Goal: Register for event/course

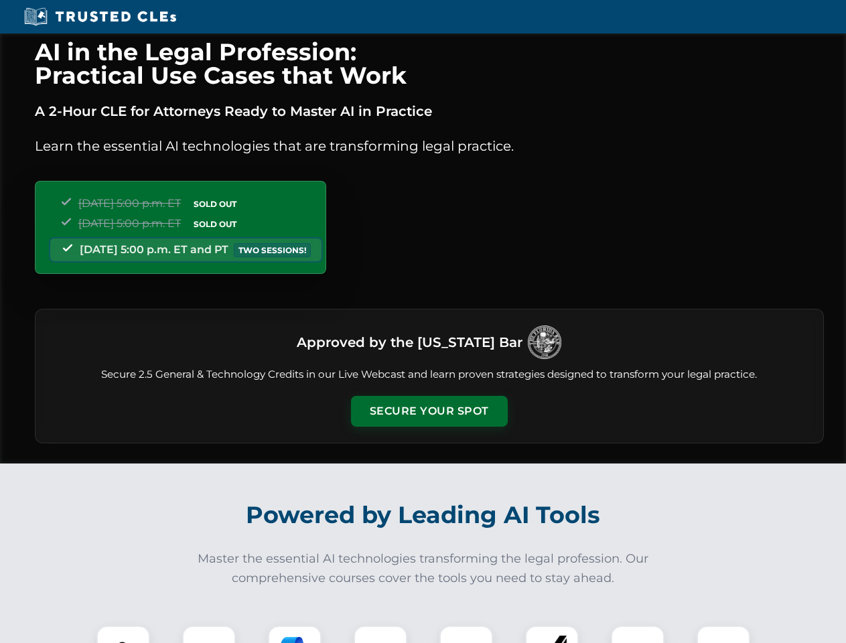
click at [429, 411] on button "Secure Your Spot" at bounding box center [429, 411] width 157 height 31
click at [123, 634] on img at bounding box center [123, 652] width 39 height 39
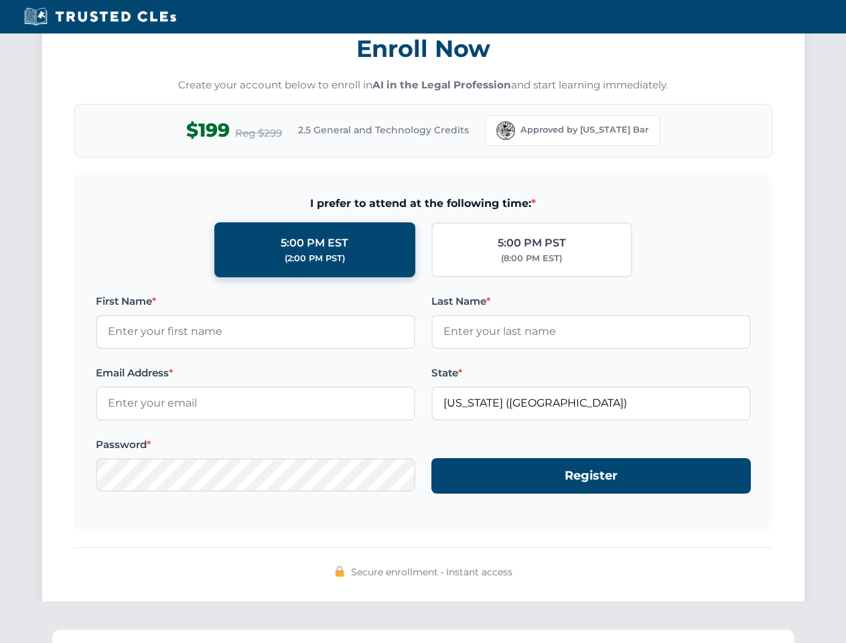
scroll to position [1314, 0]
